Goal: Contribute content: Add original content to the website for others to see

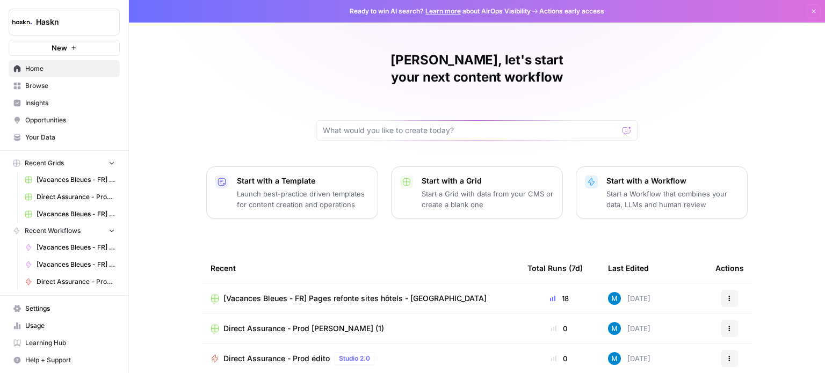
click at [59, 91] on link "Browse" at bounding box center [64, 85] width 111 height 17
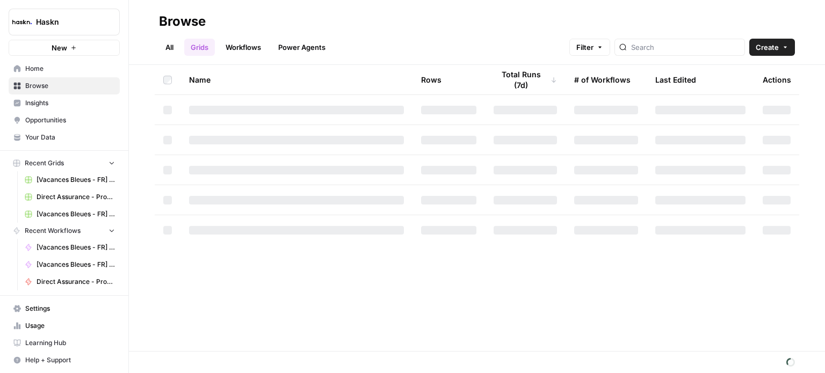
click at [57, 135] on span "Your Data" at bounding box center [70, 138] width 90 height 10
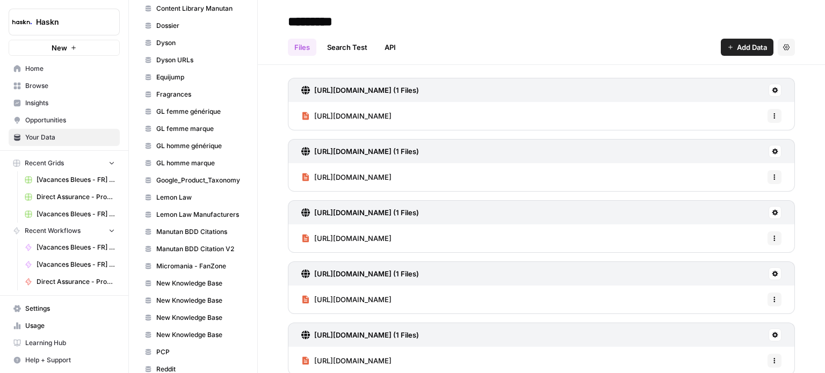
scroll to position [483, 0]
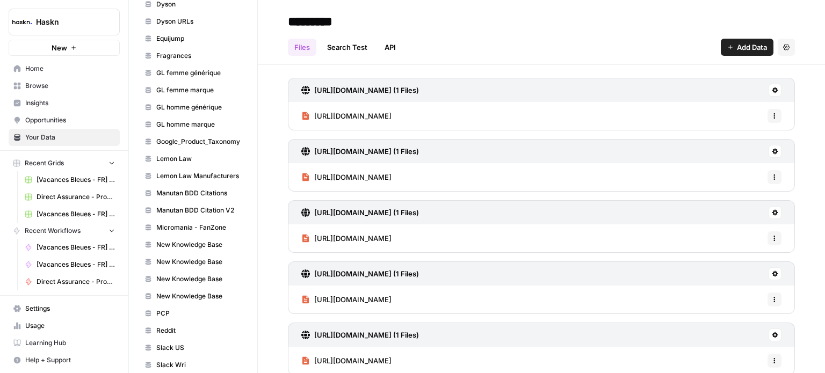
click at [188, 189] on span "Manutan BDD Citations" at bounding box center [198, 194] width 85 height 10
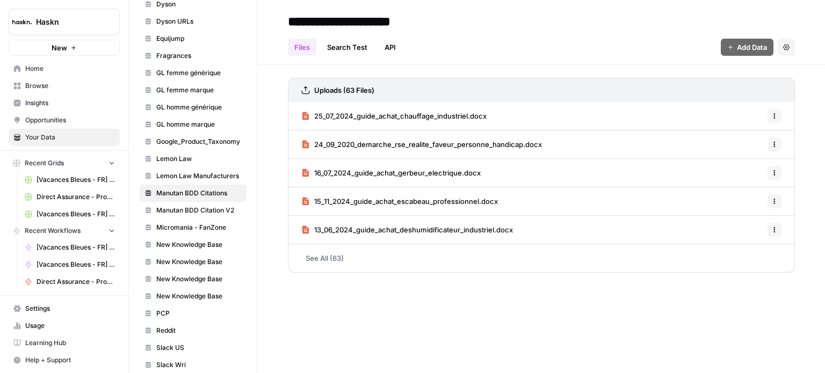
click at [186, 206] on span "Manutan BDD Citation V2" at bounding box center [198, 211] width 85 height 10
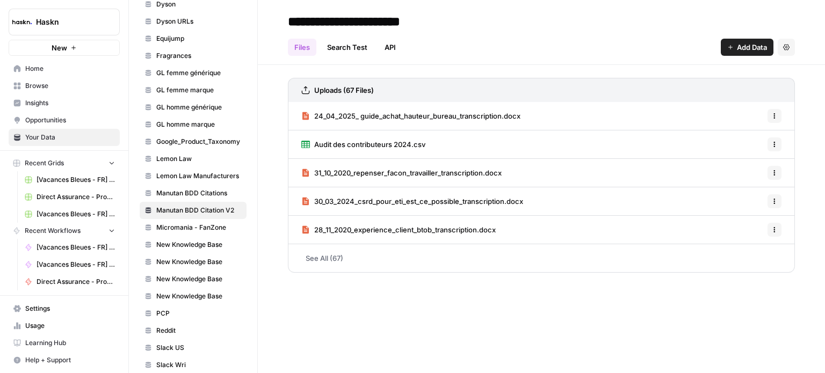
click at [365, 90] on h3 "Uploads (67 Files)" at bounding box center [344, 90] width 60 height 11
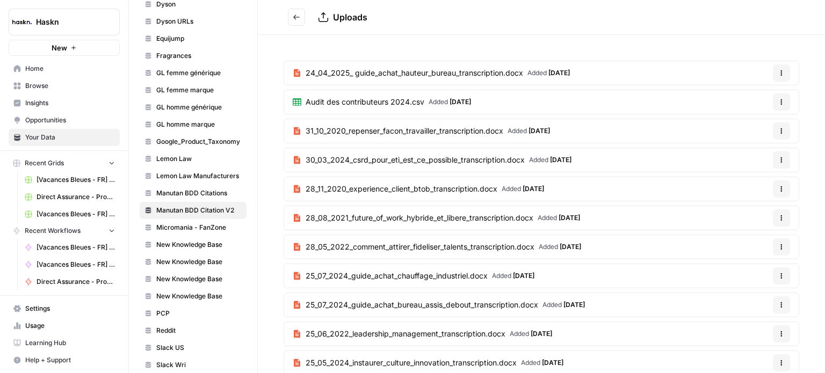
click at [304, 19] on button "Go back" at bounding box center [296, 17] width 17 height 17
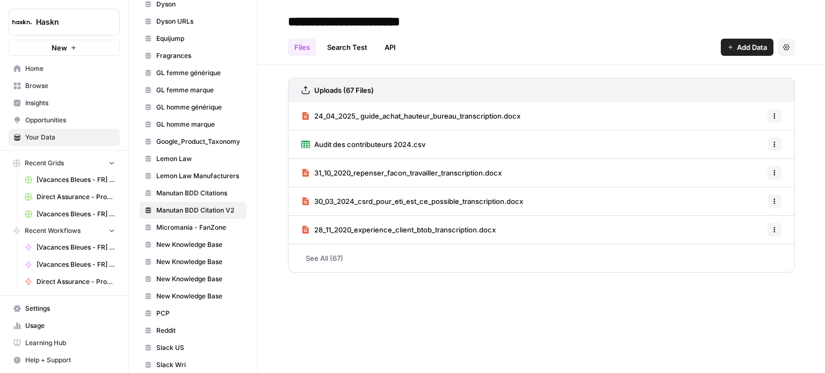
click at [730, 46] on icon "button" at bounding box center [730, 47] width 4 height 4
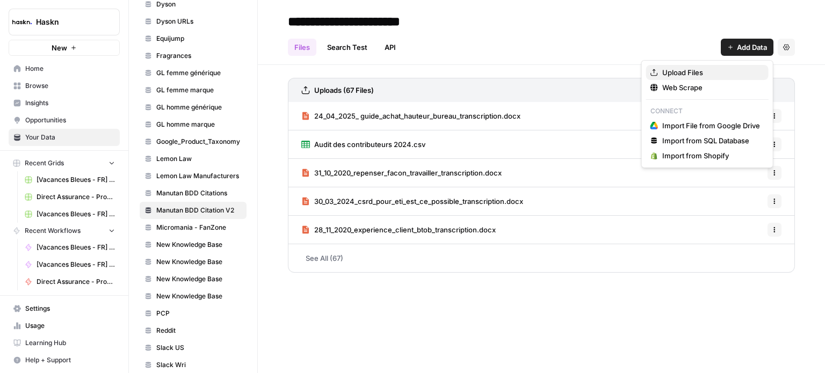
click at [721, 67] on span "Upload Files" at bounding box center [711, 72] width 98 height 11
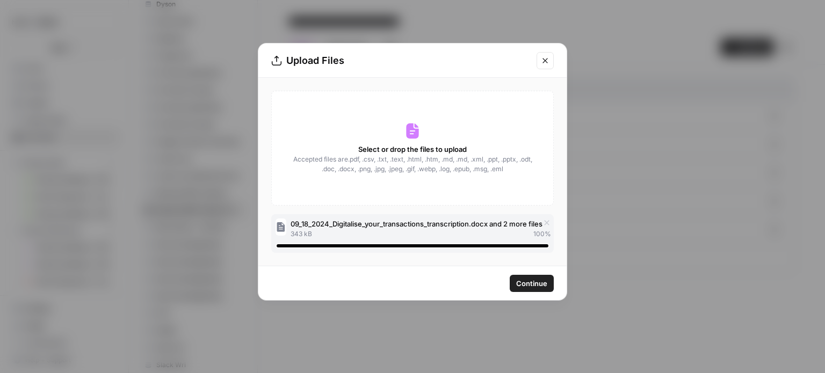
click at [521, 282] on span "Continue" at bounding box center [531, 283] width 31 height 11
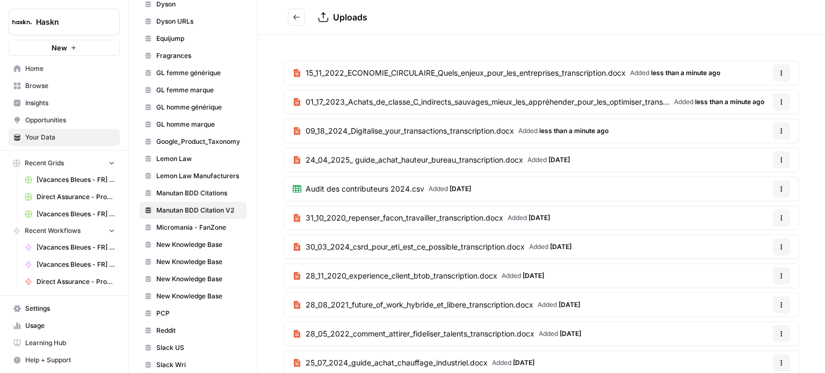
click at [299, 24] on button "Go back" at bounding box center [296, 17] width 17 height 17
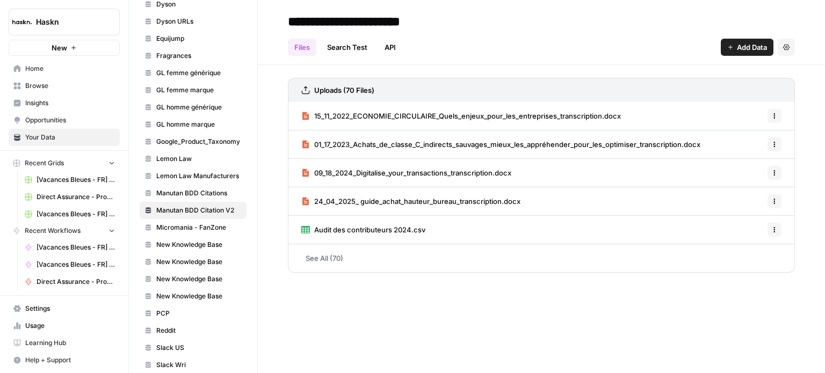
click at [750, 49] on span "Add Data" at bounding box center [752, 47] width 30 height 11
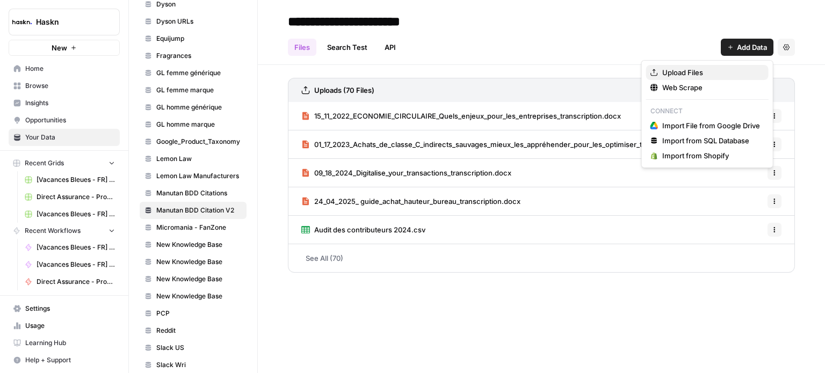
click at [708, 75] on span "Upload Files" at bounding box center [711, 72] width 98 height 11
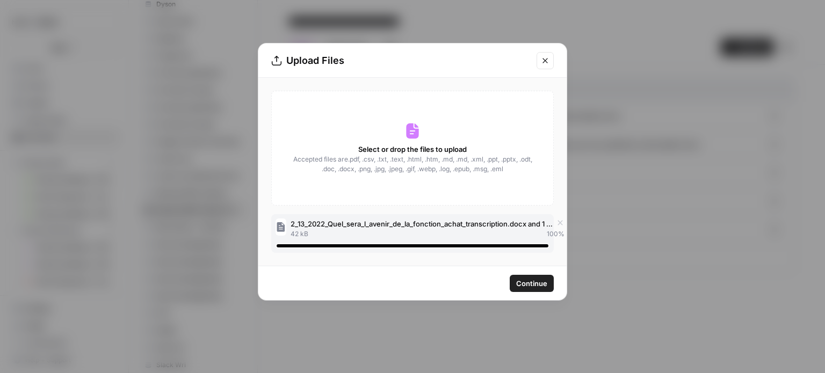
click at [526, 285] on span "Continue" at bounding box center [531, 283] width 31 height 11
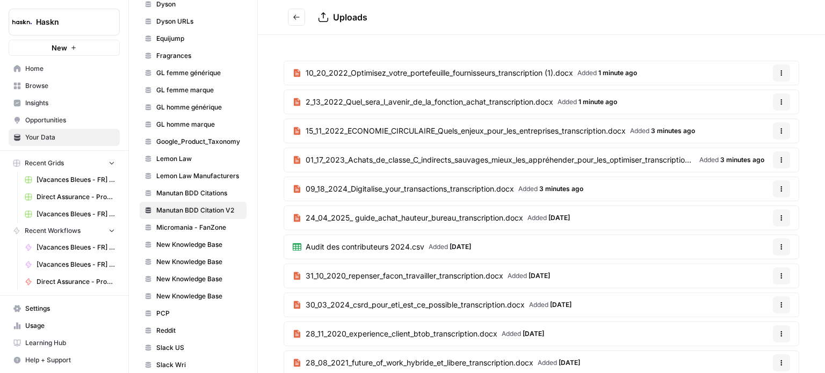
click at [294, 11] on button "Go back" at bounding box center [296, 17] width 17 height 17
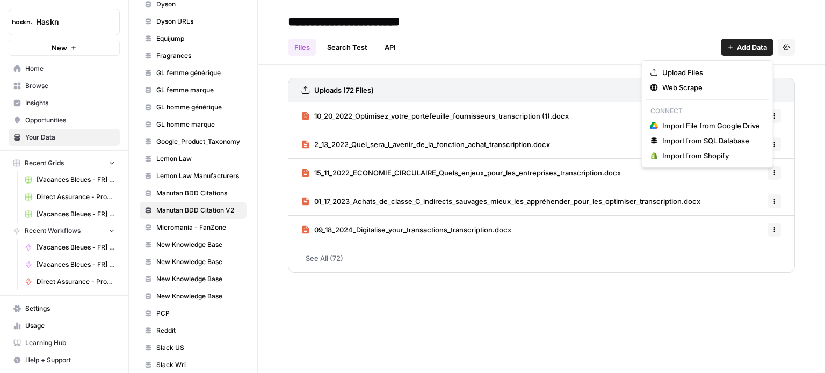
click at [753, 54] on button "Add Data" at bounding box center [747, 47] width 53 height 17
click at [715, 77] on span "Upload Files" at bounding box center [711, 72] width 98 height 11
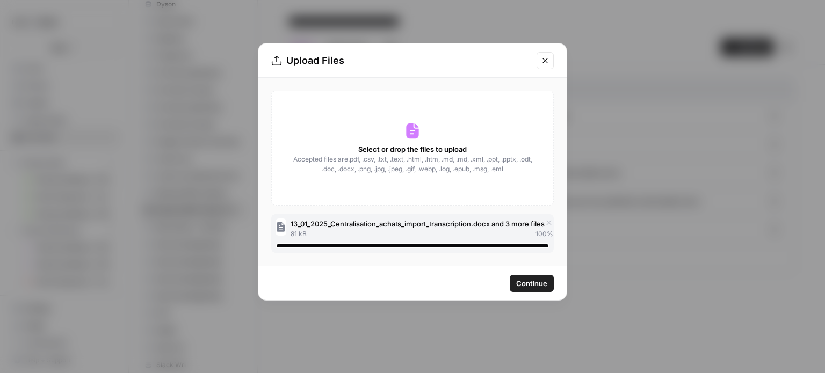
click at [369, 178] on div "Select or drop the files to upload Accepted files are .pdf, .csv, .txt, .text, …" at bounding box center [412, 148] width 283 height 115
click at [544, 283] on span "Continue" at bounding box center [531, 283] width 31 height 11
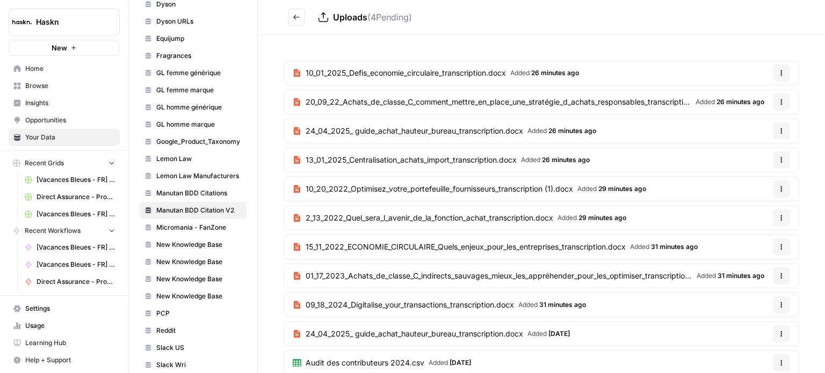
click at [297, 20] on icon "Go back" at bounding box center [297, 17] width 8 height 8
